Goal: Information Seeking & Learning: Learn about a topic

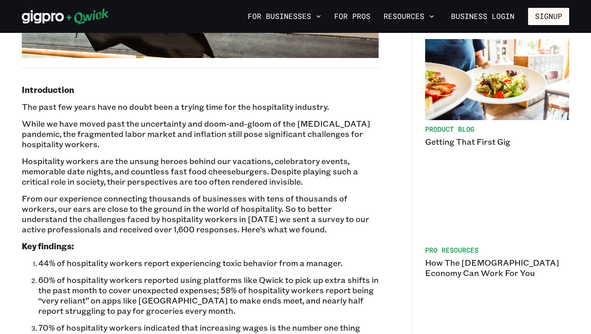
scroll to position [303, 0]
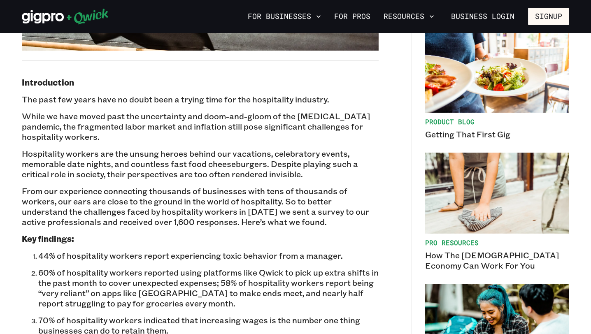
click at [55, 84] on b "Introduction" at bounding box center [48, 82] width 52 height 11
click at [410, 12] on button "Resources" at bounding box center [408, 16] width 57 height 14
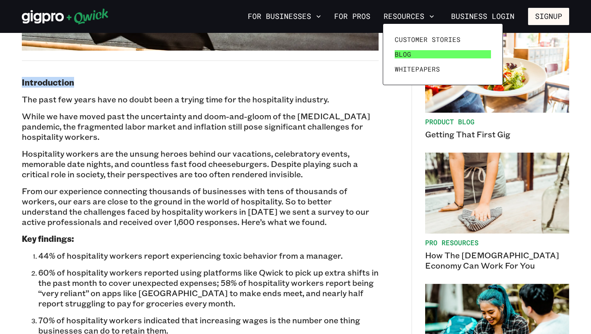
click at [401, 56] on span "Blog" at bounding box center [403, 54] width 16 height 8
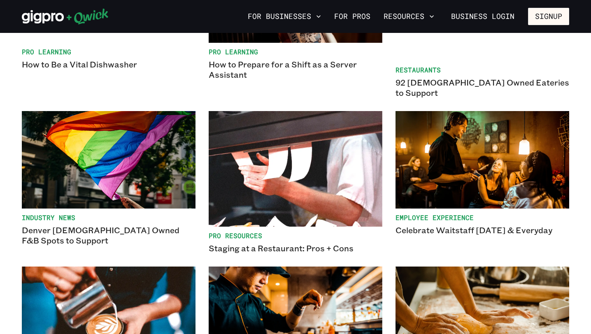
scroll to position [1704, 0]
